Goal: Transaction & Acquisition: Purchase product/service

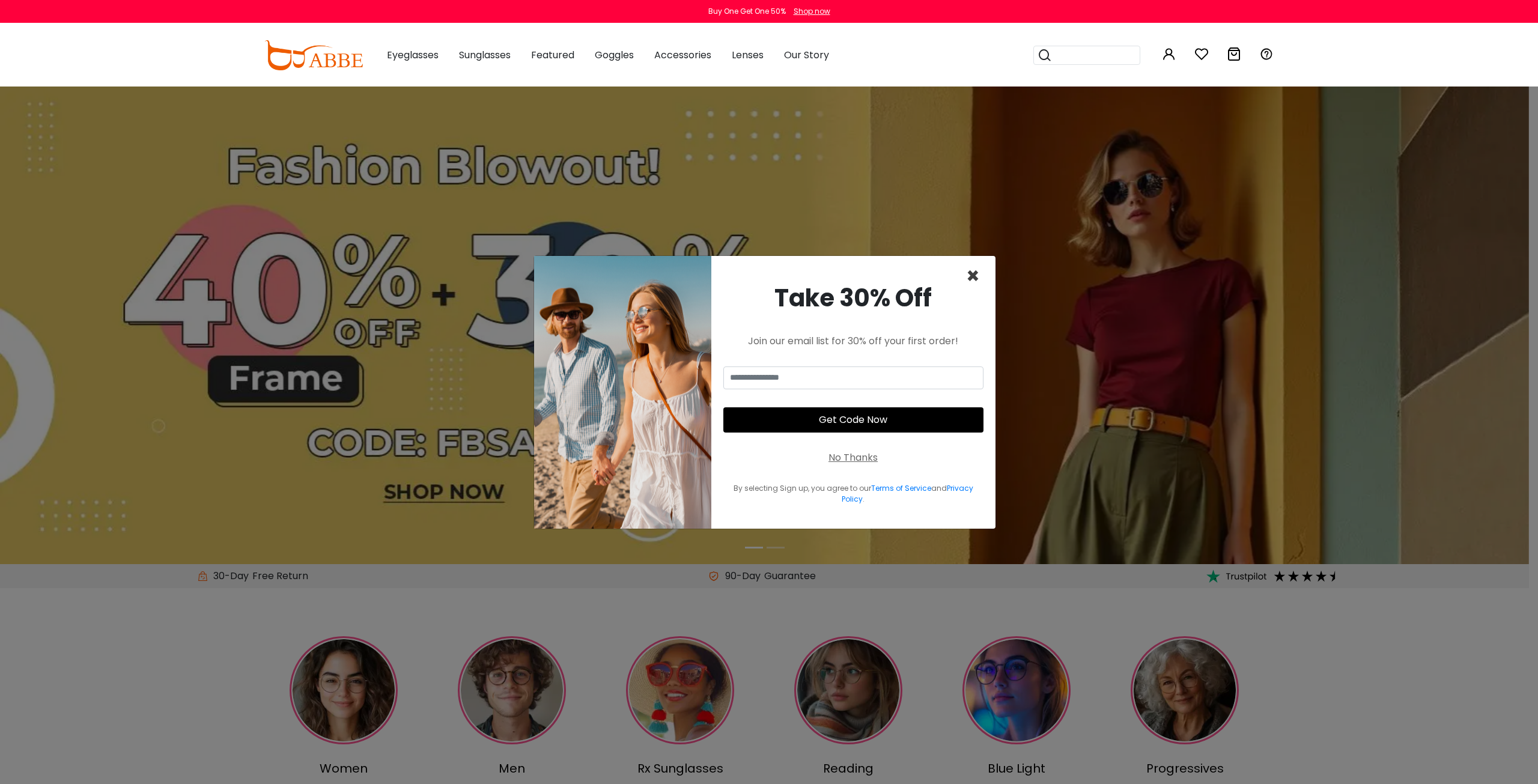
click at [970, 273] on span "×" at bounding box center [973, 276] width 14 height 31
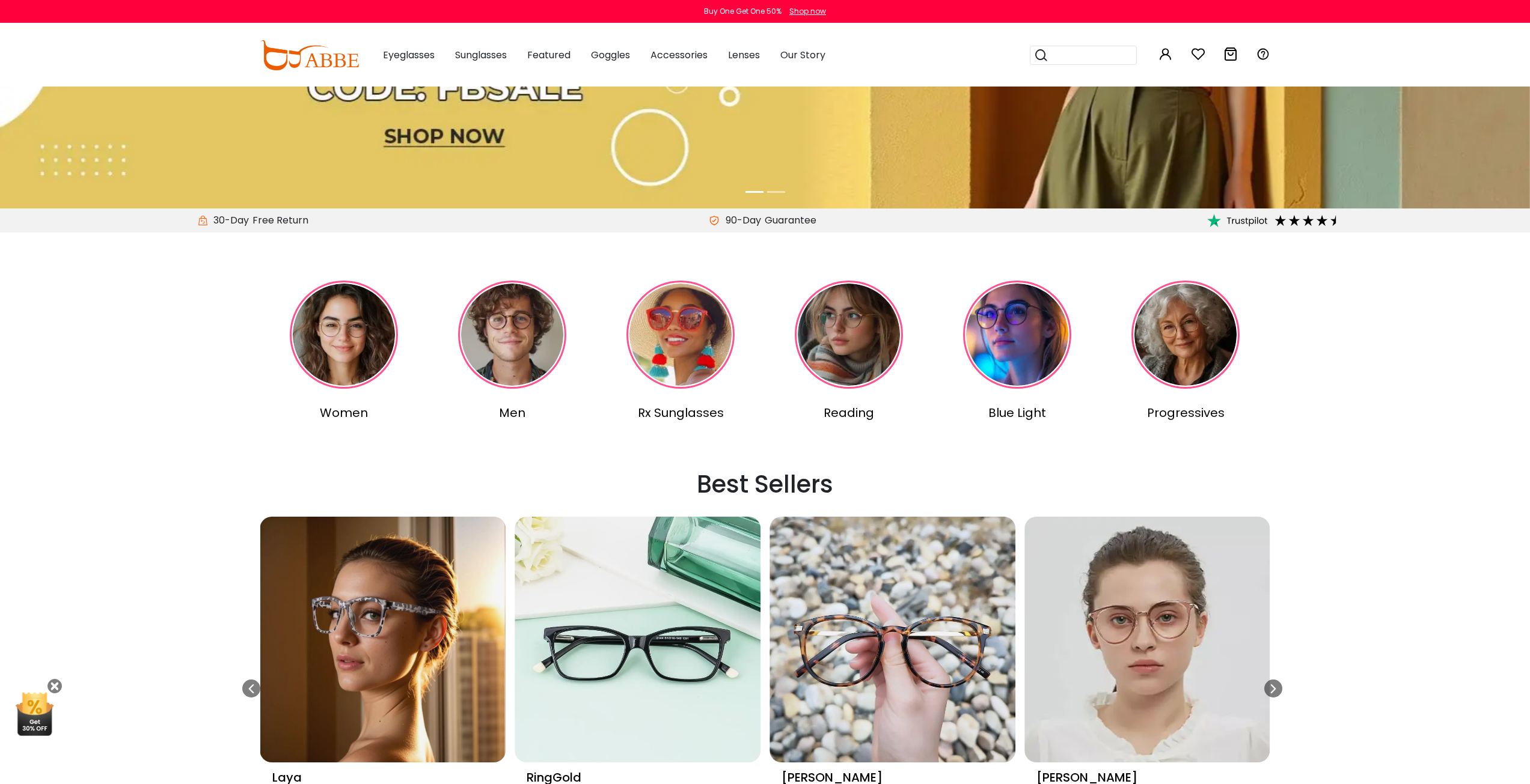
scroll to position [361, 0]
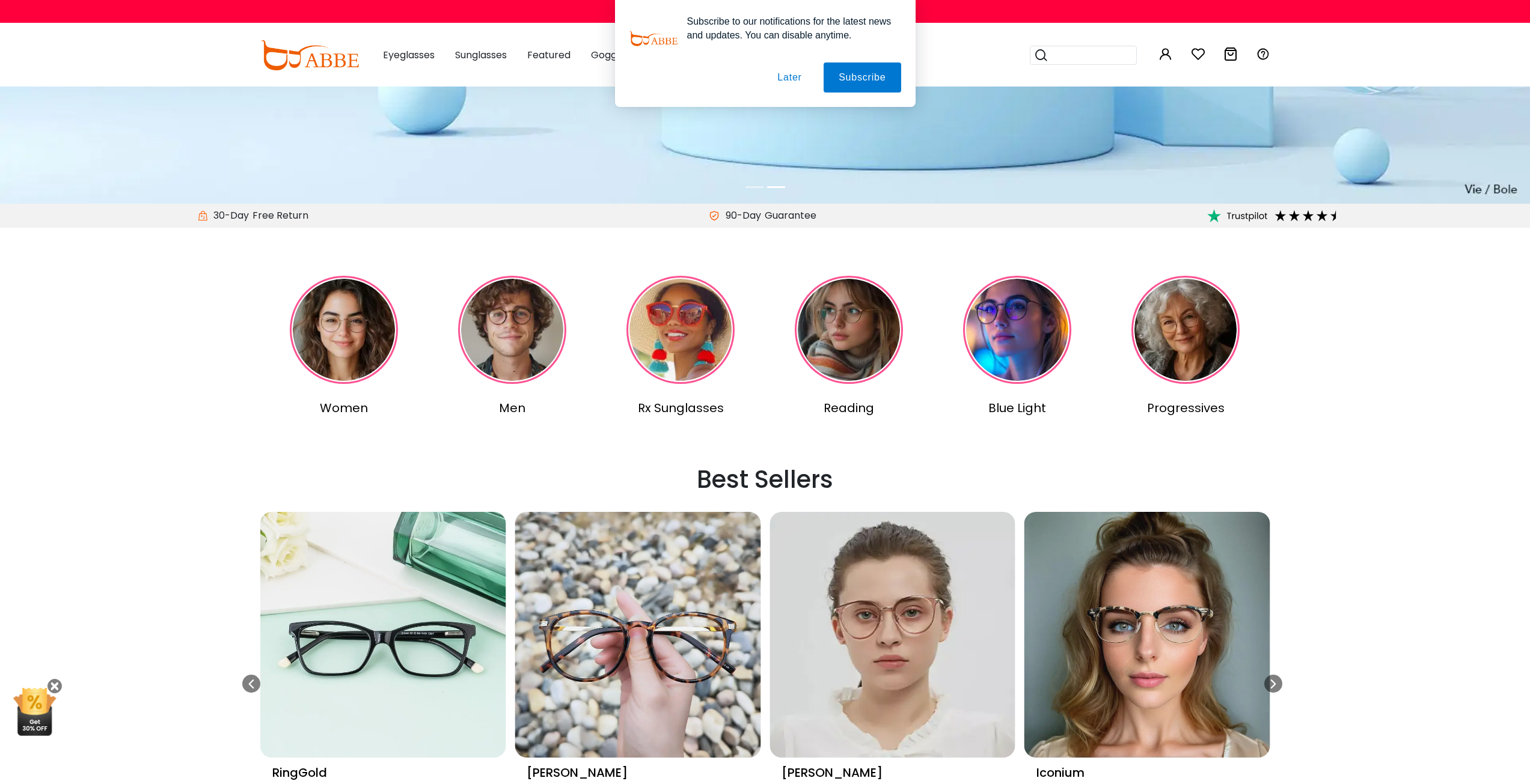
click at [385, 337] on img at bounding box center [344, 330] width 109 height 109
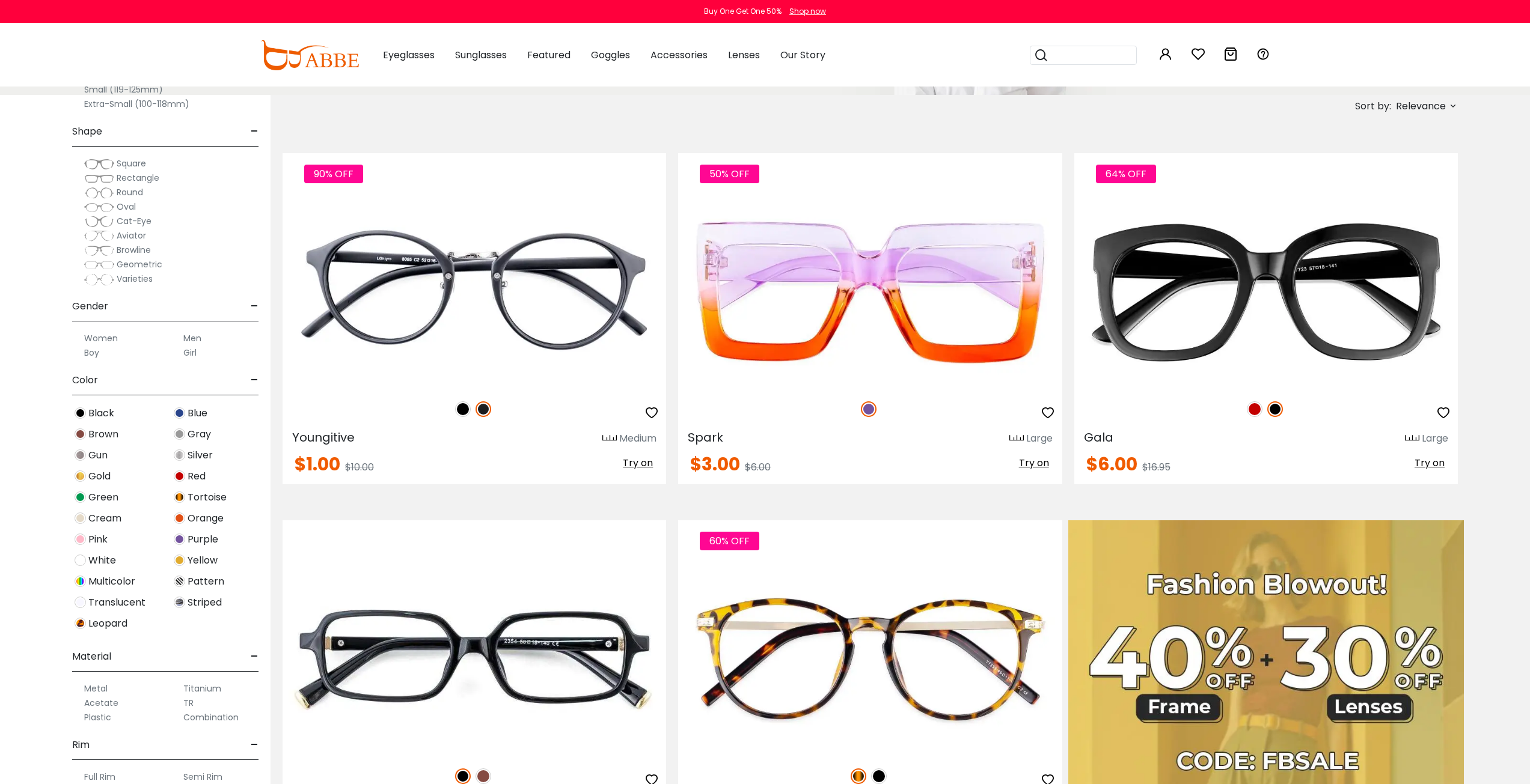
scroll to position [240, 0]
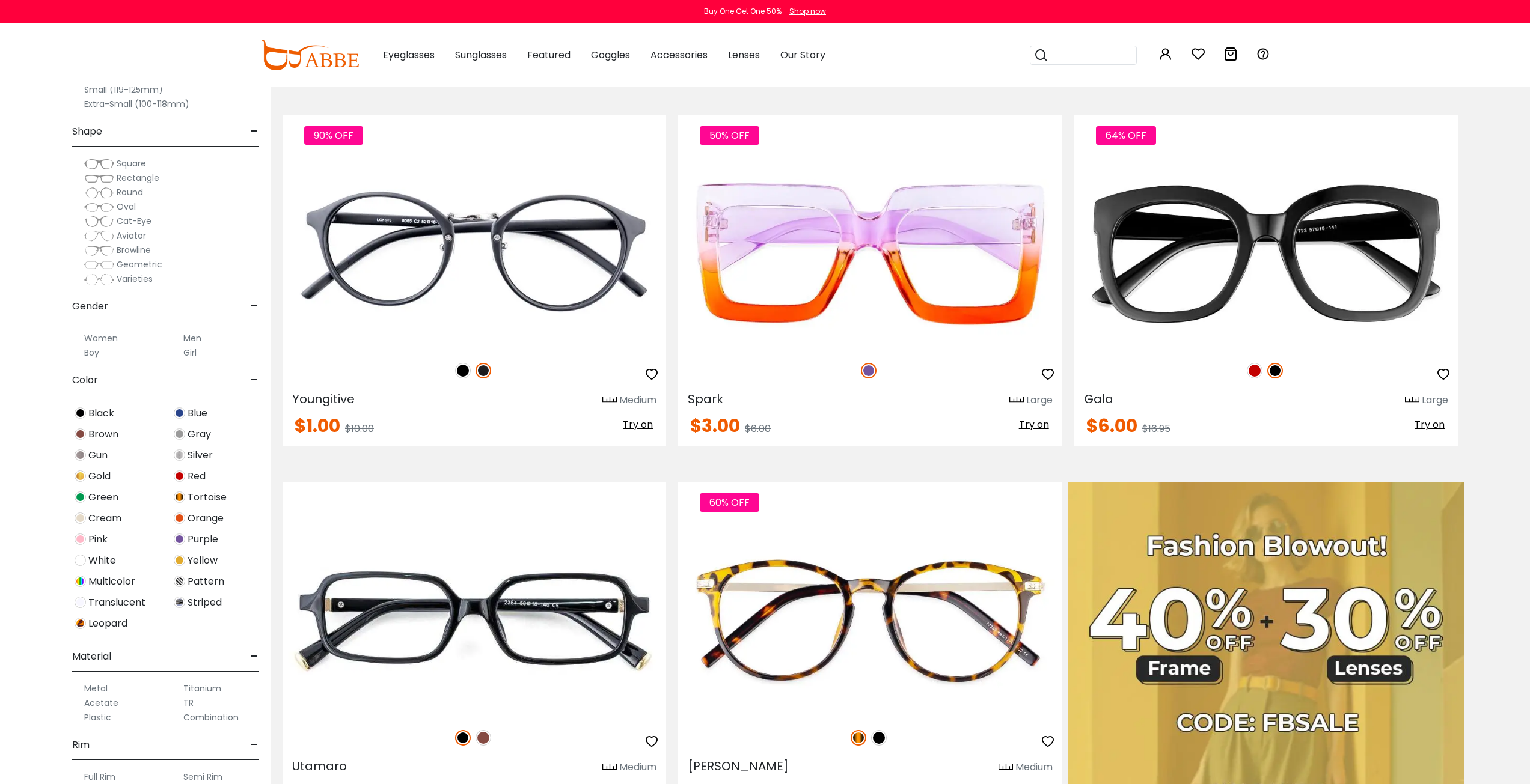
click at [84, 475] on img at bounding box center [80, 477] width 12 height 12
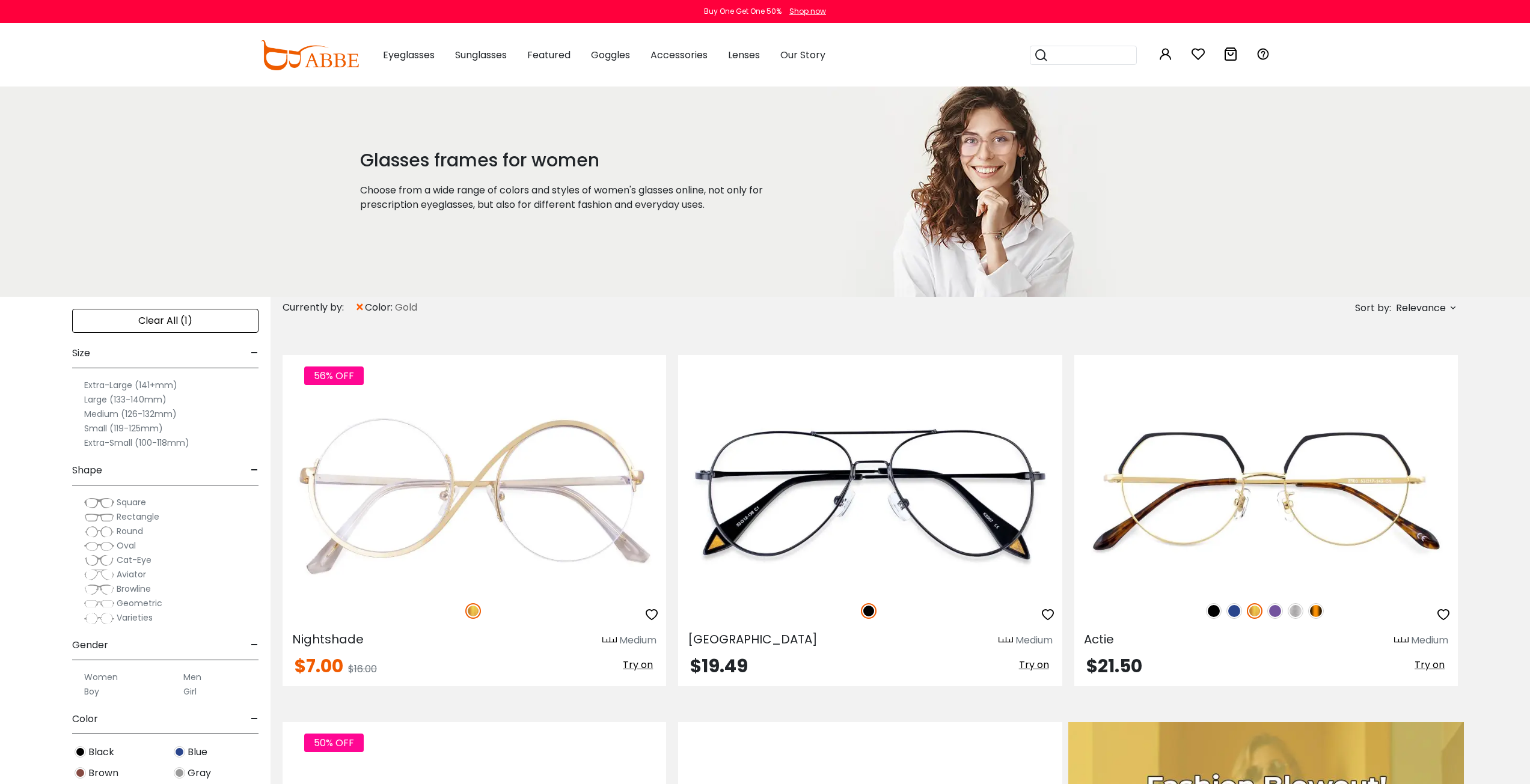
click at [104, 557] on img at bounding box center [99, 560] width 30 height 12
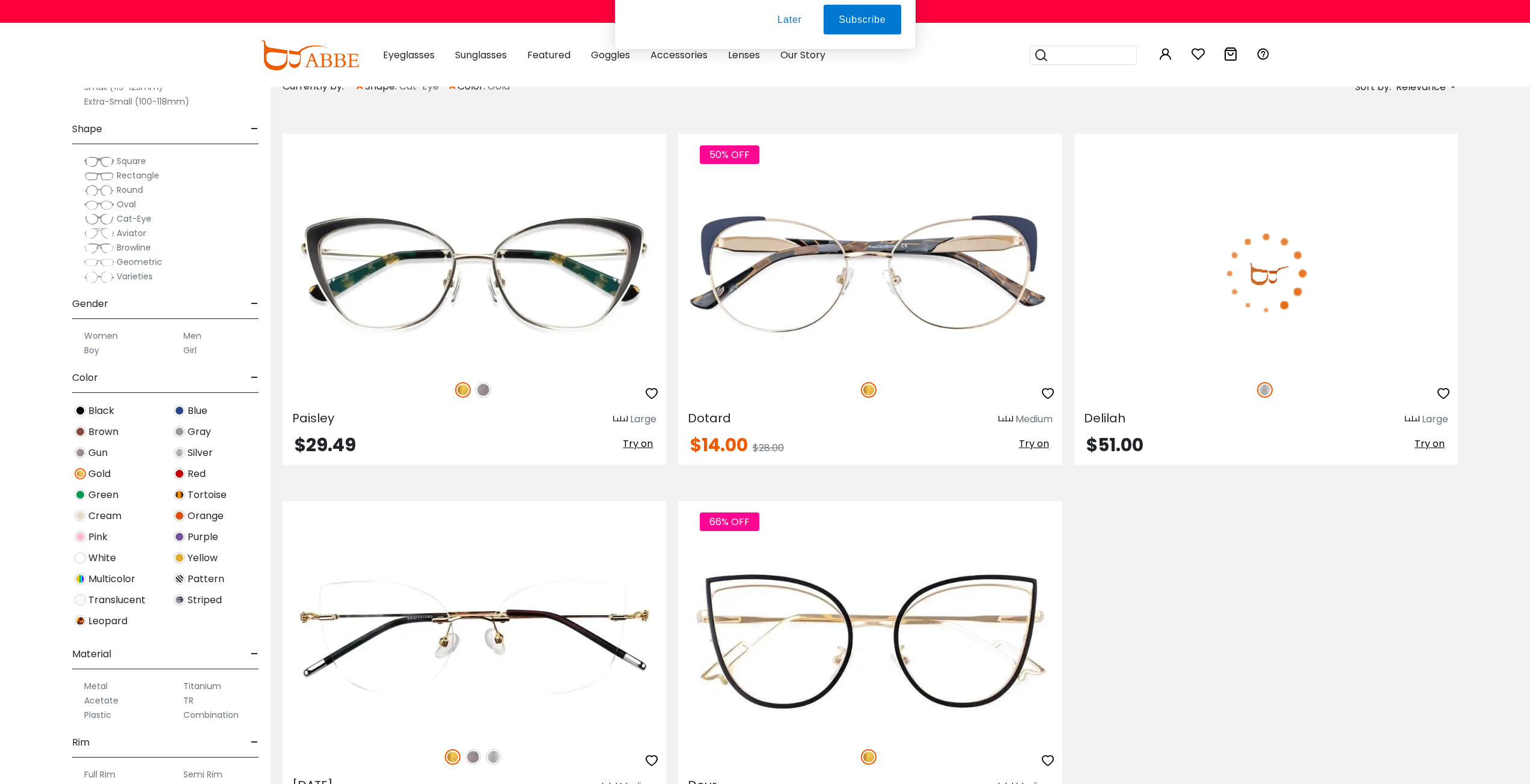
scroll to position [240, 0]
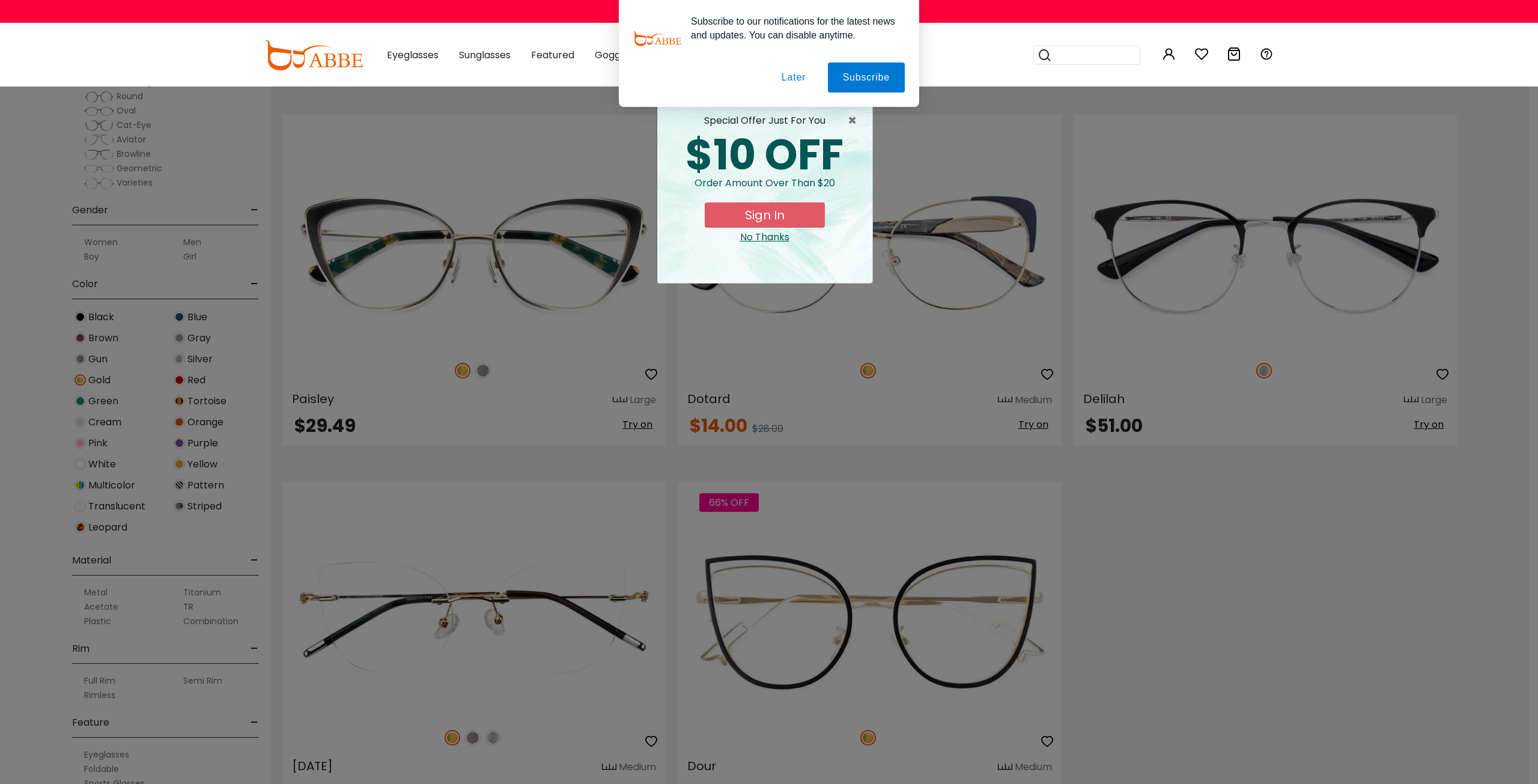
click at [0, 0] on button "Later" at bounding box center [0, 0] width 0 height 0
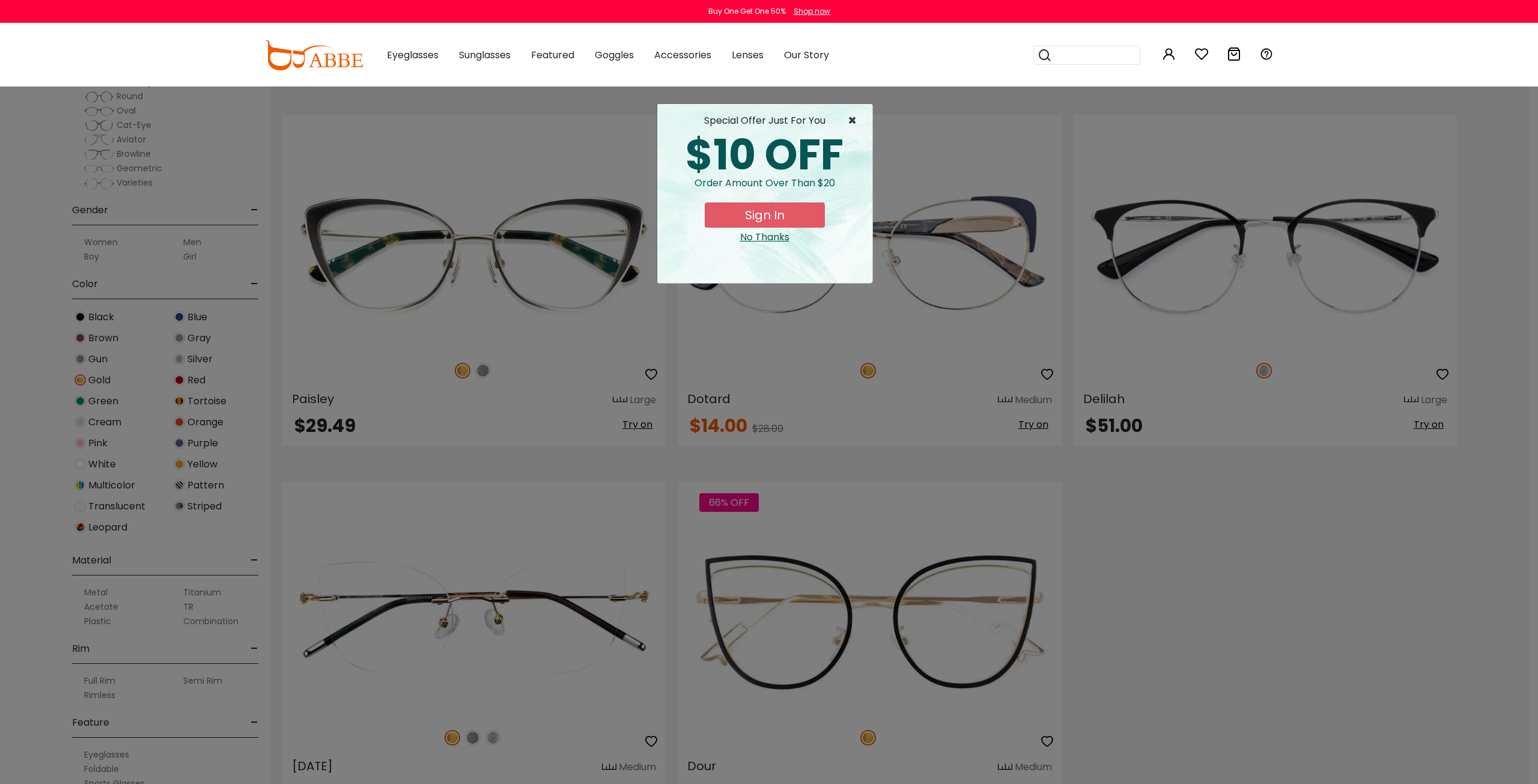
click at [852, 114] on span "×" at bounding box center [855, 120] width 15 height 14
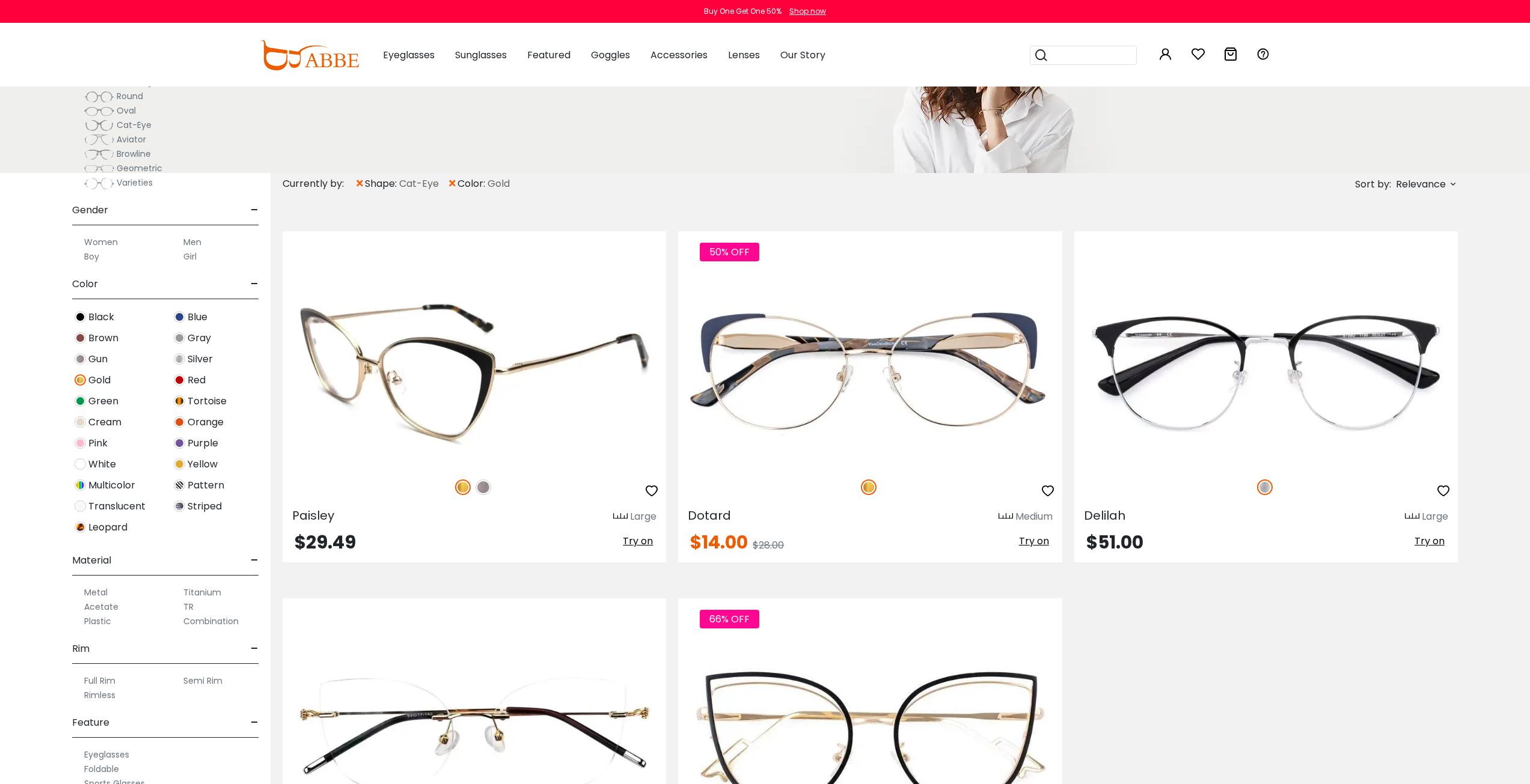
scroll to position [0, 0]
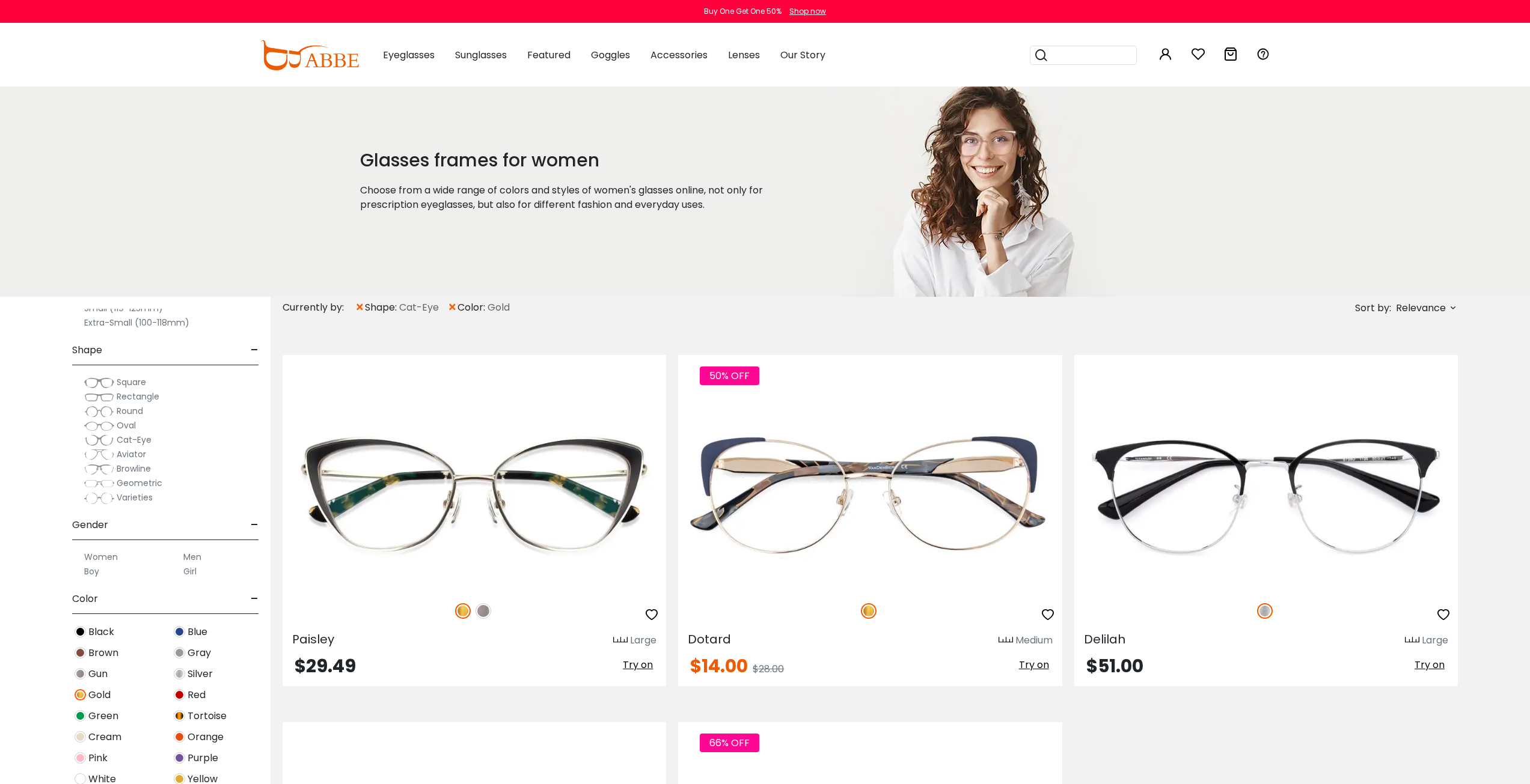
click at [363, 307] on span "×" at bounding box center [360, 308] width 10 height 22
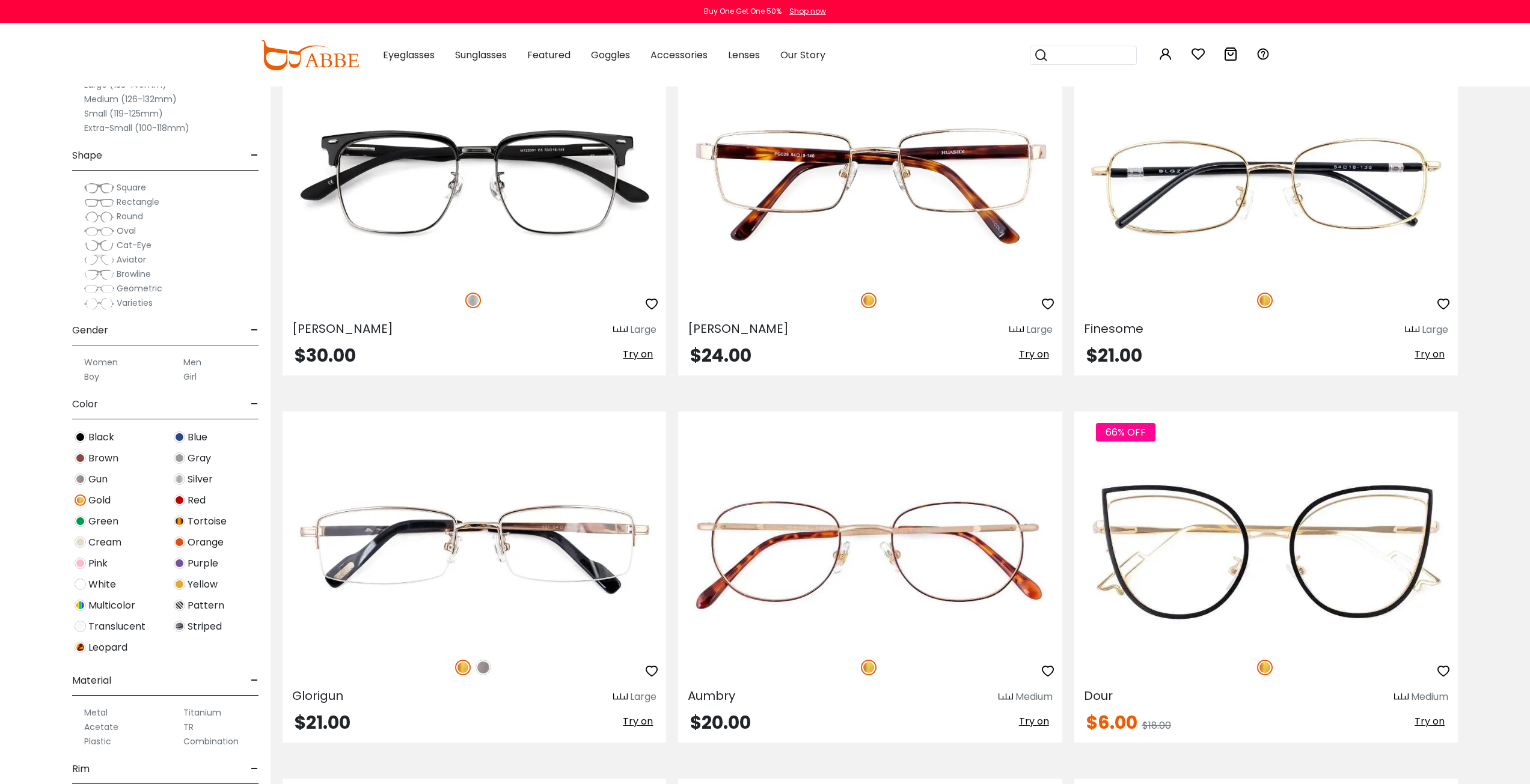
scroll to position [4927, 0]
